Goal: Task Accomplishment & Management: Complete application form

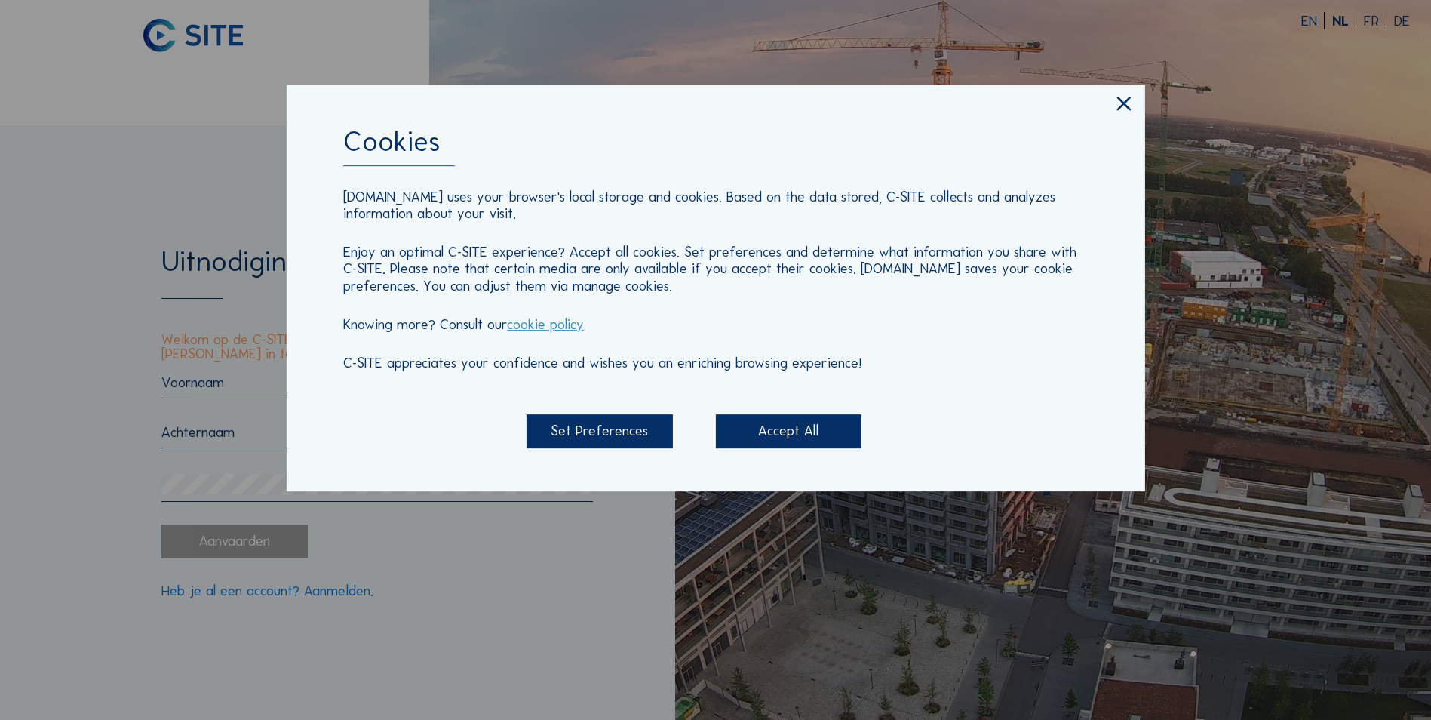
click at [827, 422] on div "Accept All" at bounding box center [789, 431] width 146 height 34
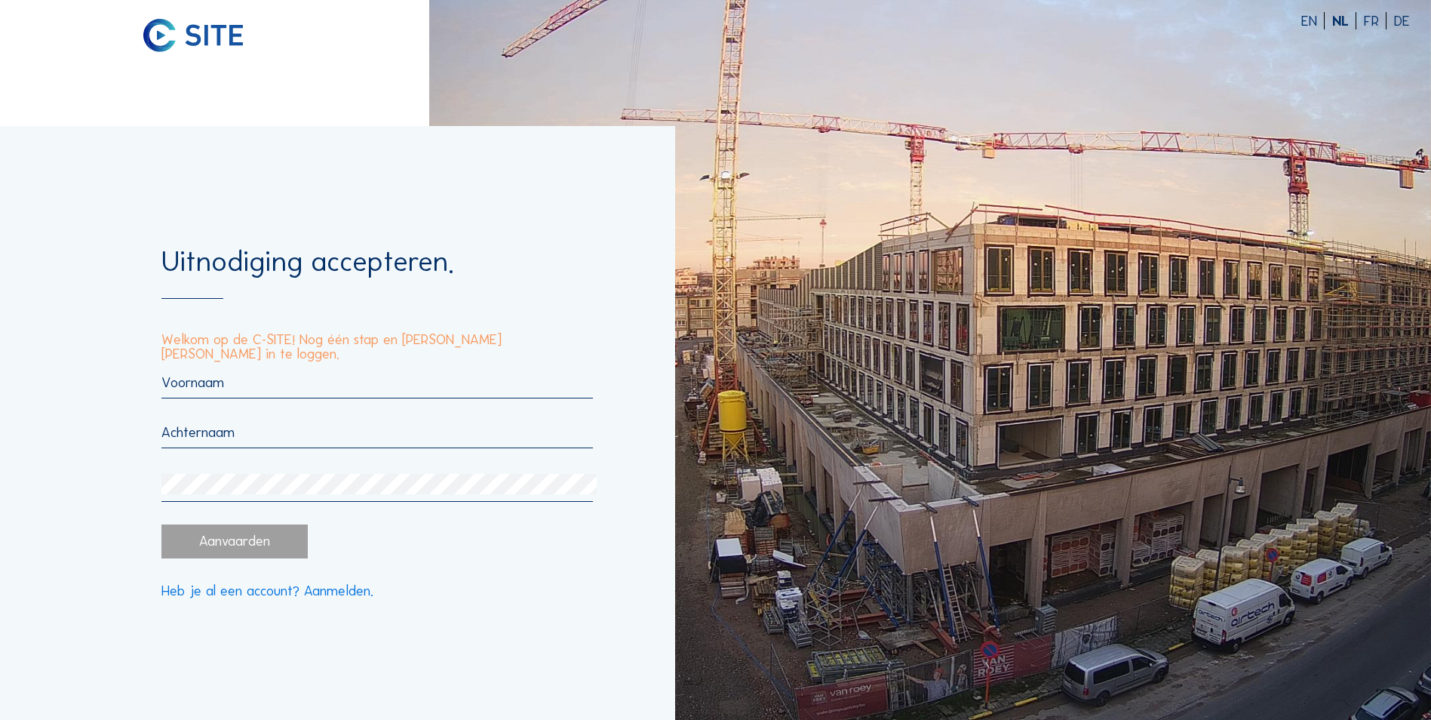
click at [339, 377] on input "text" at bounding box center [377, 381] width 432 height 17
type input "Sander"
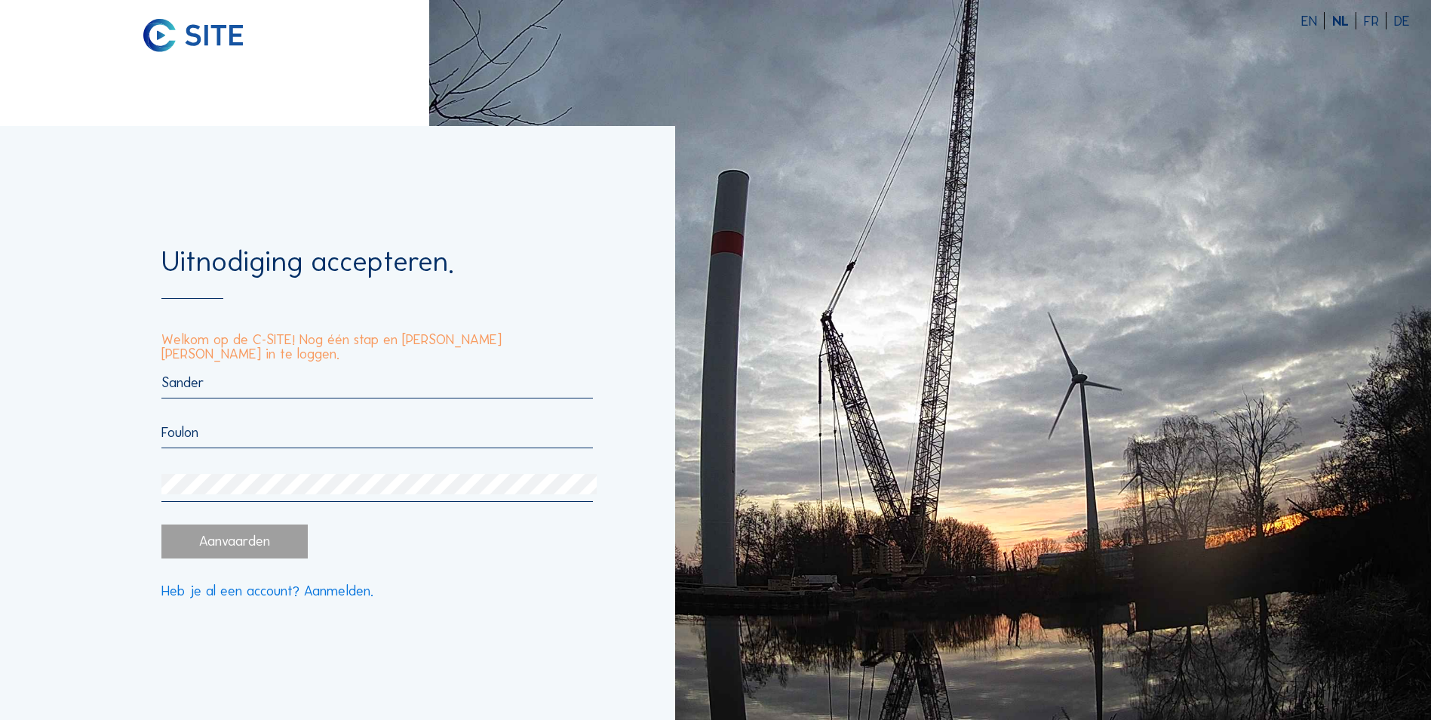
type input "Foulon"
click at [270, 540] on div "Aanvaarden" at bounding box center [234, 541] width 146 height 34
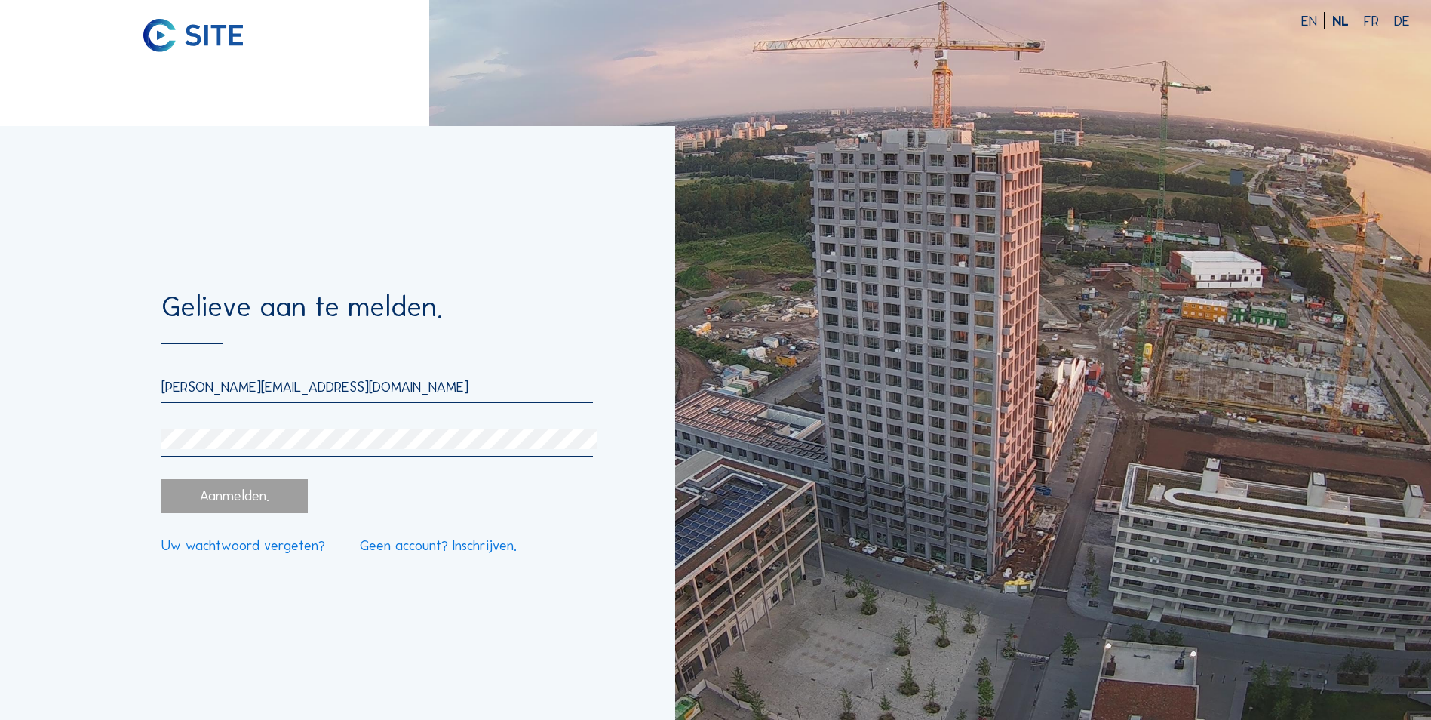
click at [208, 500] on div "Aanmelden." at bounding box center [234, 496] width 146 height 34
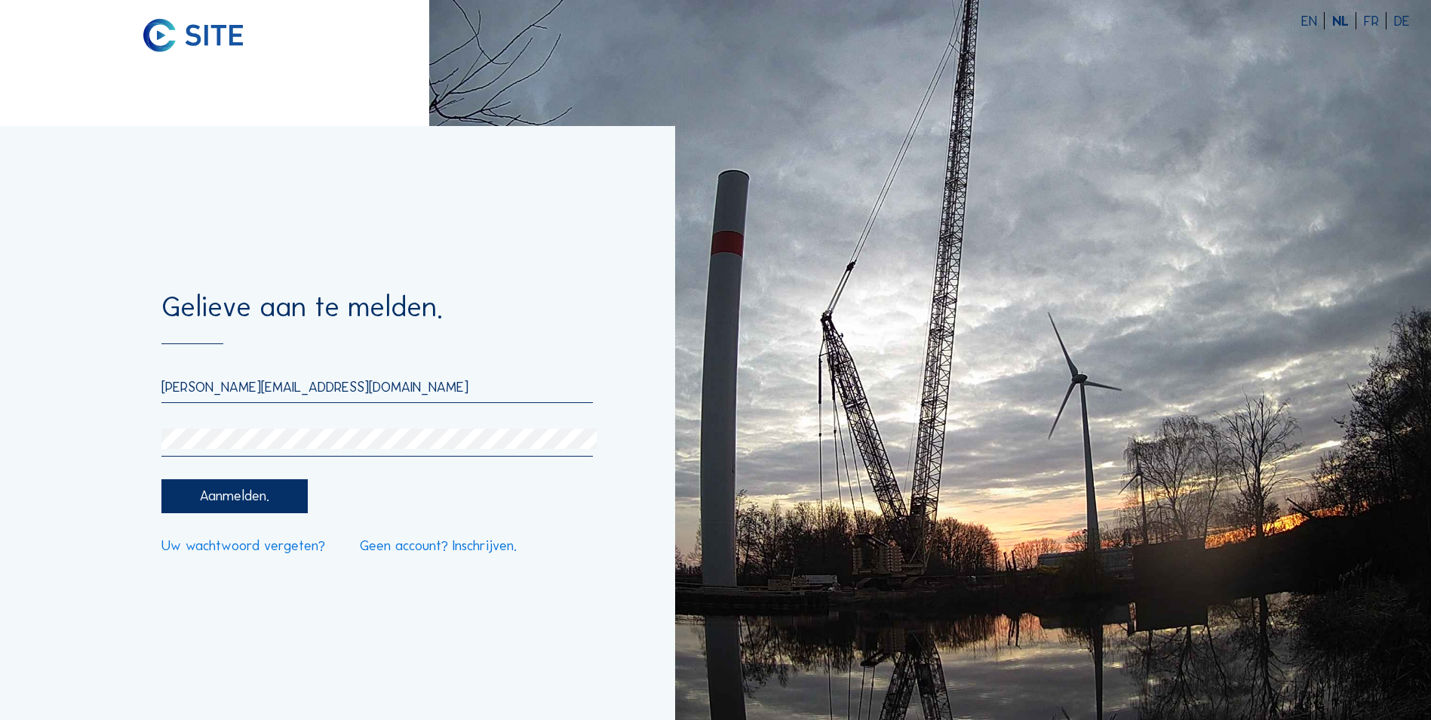
click at [215, 502] on div "Aanmelden." at bounding box center [234, 496] width 146 height 34
